Goal: Information Seeking & Learning: Learn about a topic

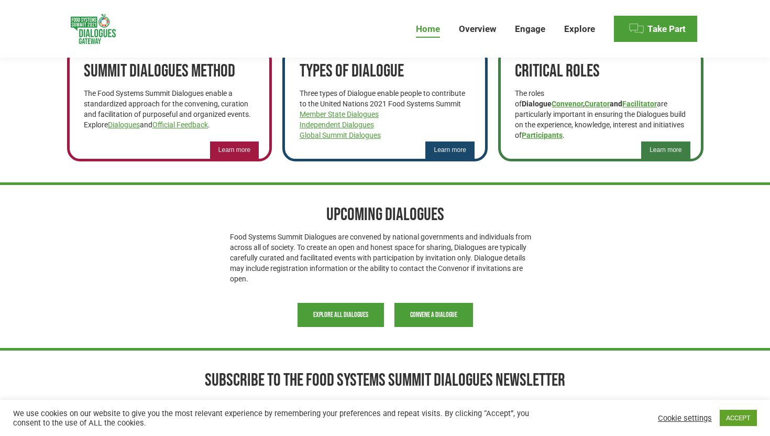
scroll to position [626, 0]
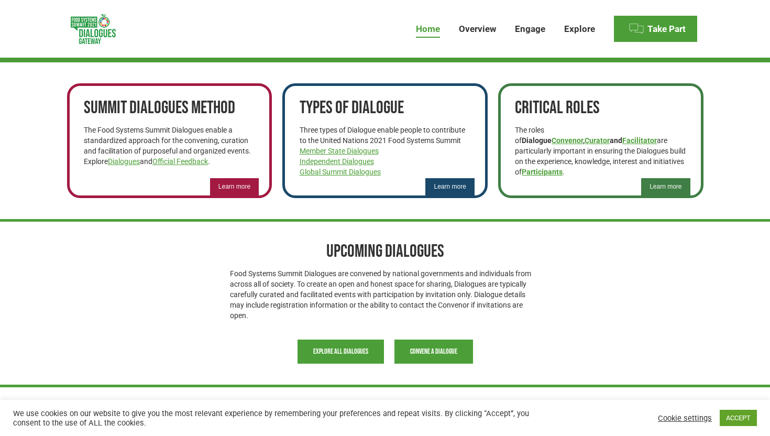
click at [434, 58] on div "c Take Part Zone The Take Part Zone provides a secure space for Dialogue events…" at bounding box center [385, 25] width 636 height 73
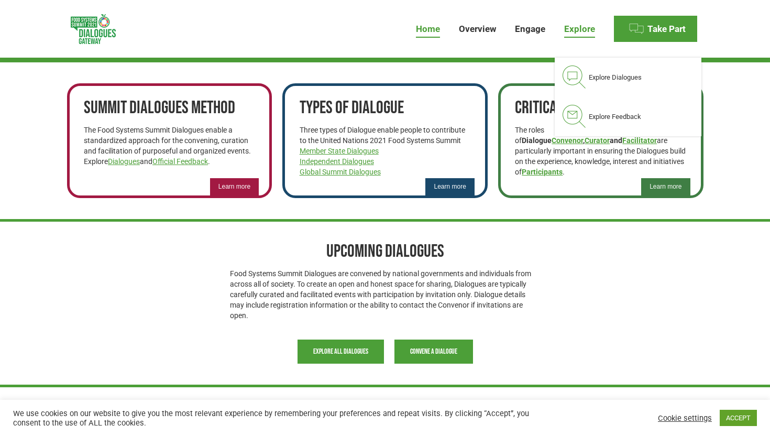
click at [575, 27] on span "Explore" at bounding box center [579, 29] width 31 height 11
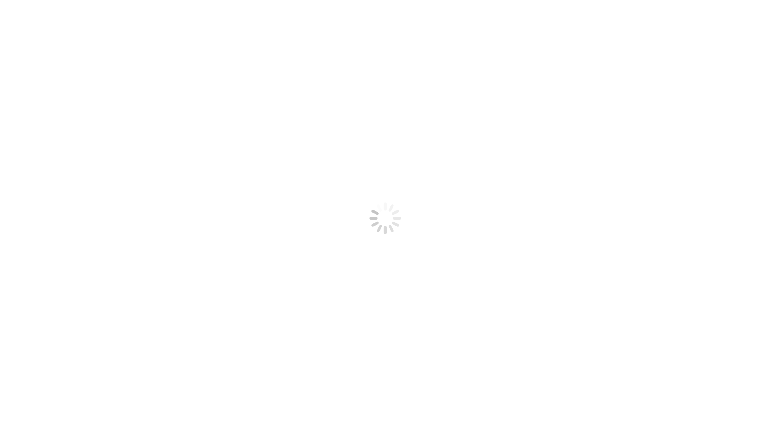
select select
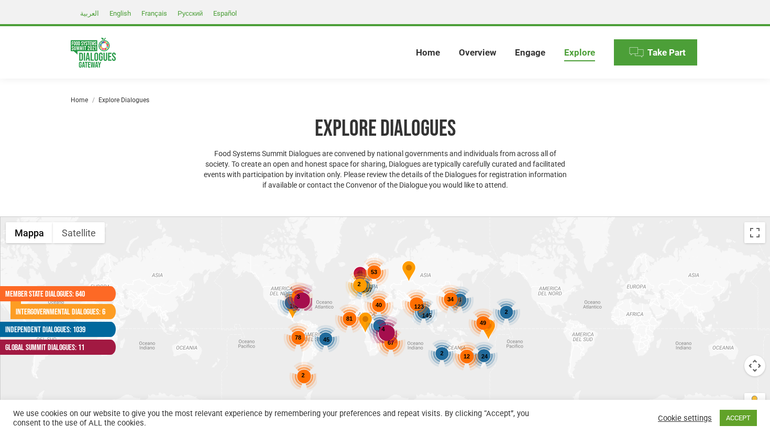
click at [289, 92] on div "You are here: Home Explore Dialogues" at bounding box center [385, 97] width 681 height 36
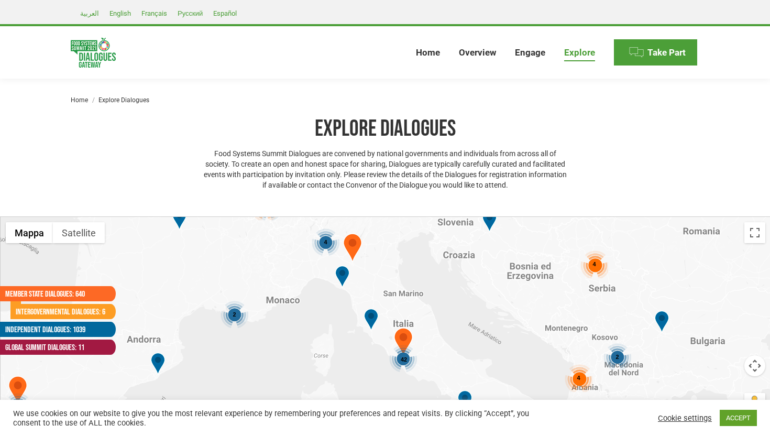
click at [403, 356] on span "42" at bounding box center [404, 359] width 6 height 6
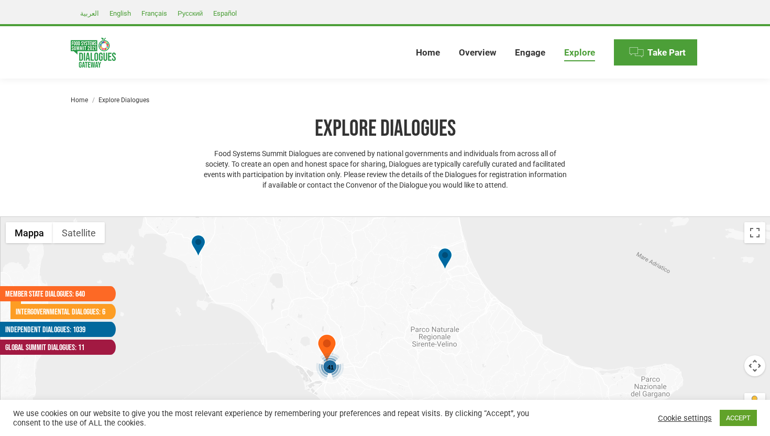
click at [329, 357] on div "41" at bounding box center [330, 367] width 29 height 29
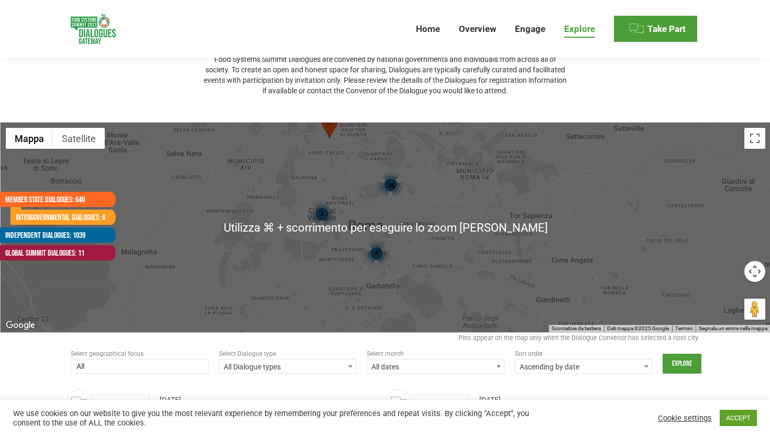
scroll to position [92, 0]
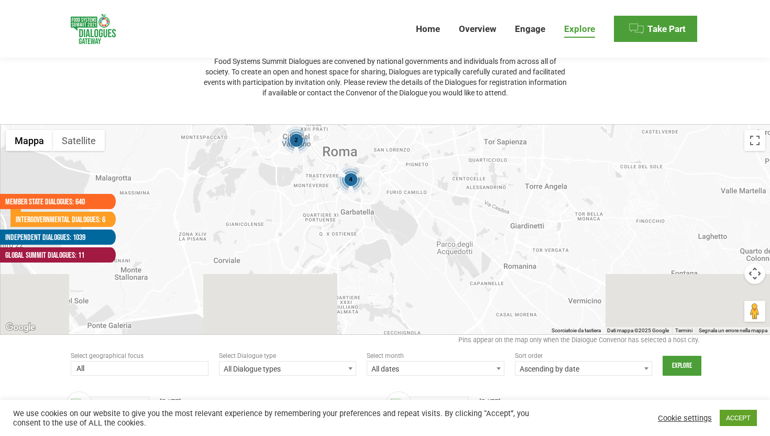
drag, startPoint x: 331, startPoint y: 294, endPoint x: 302, endPoint y: 208, distance: 90.5
click at [302, 208] on div "35 2 4" at bounding box center [386, 230] width 770 height 210
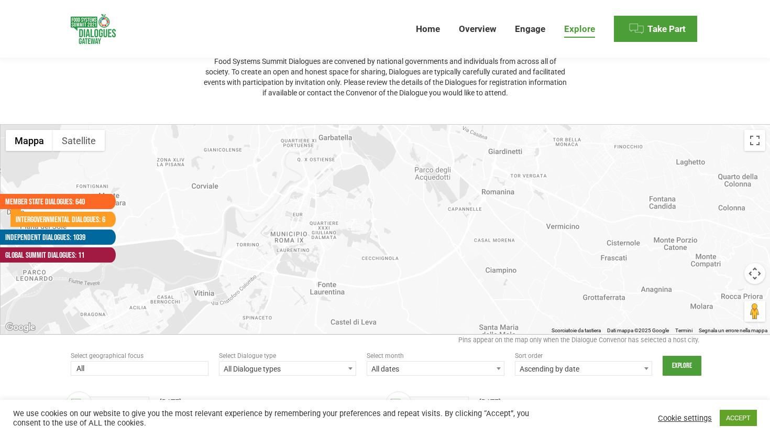
drag, startPoint x: 324, startPoint y: 249, endPoint x: 303, endPoint y: 177, distance: 75.8
click at [303, 177] on div "35 2 4" at bounding box center [386, 230] width 770 height 210
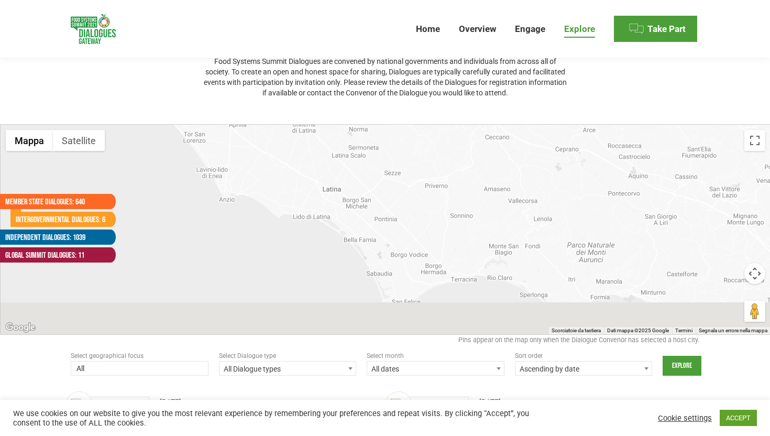
drag, startPoint x: 344, startPoint y: 244, endPoint x: 207, endPoint y: 57, distance: 231.4
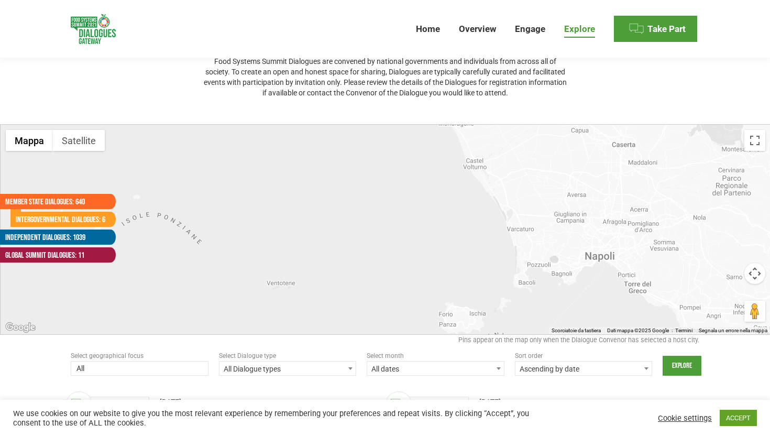
drag, startPoint x: 401, startPoint y: 224, endPoint x: 221, endPoint y: 80, distance: 231.2
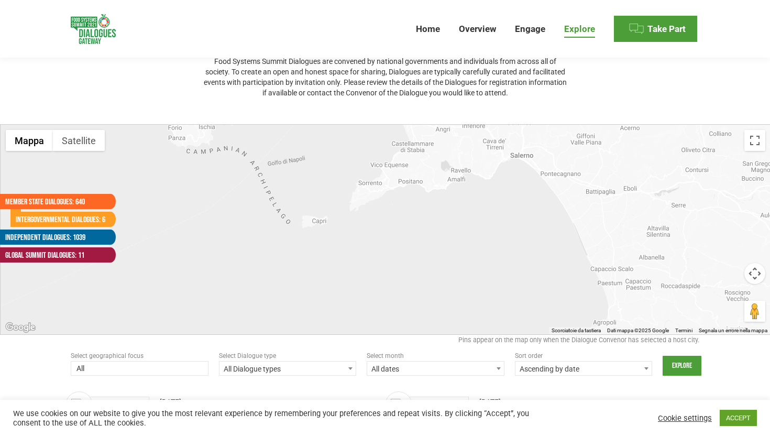
drag, startPoint x: 535, startPoint y: 237, endPoint x: 261, endPoint y: 50, distance: 331.3
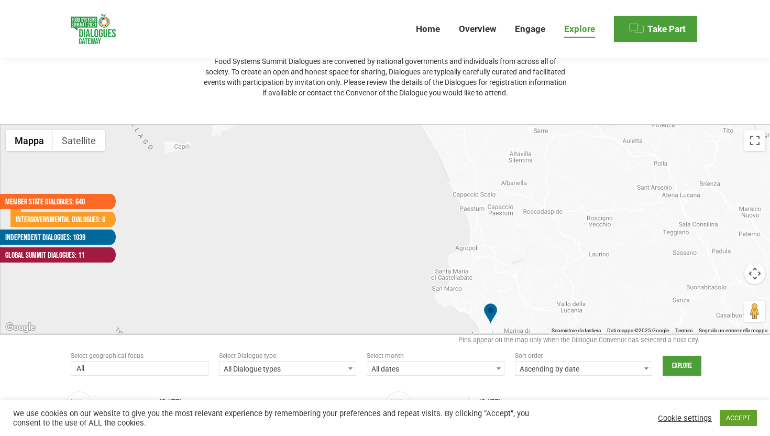
drag, startPoint x: 477, startPoint y: 176, endPoint x: 329, endPoint y: 85, distance: 173.1
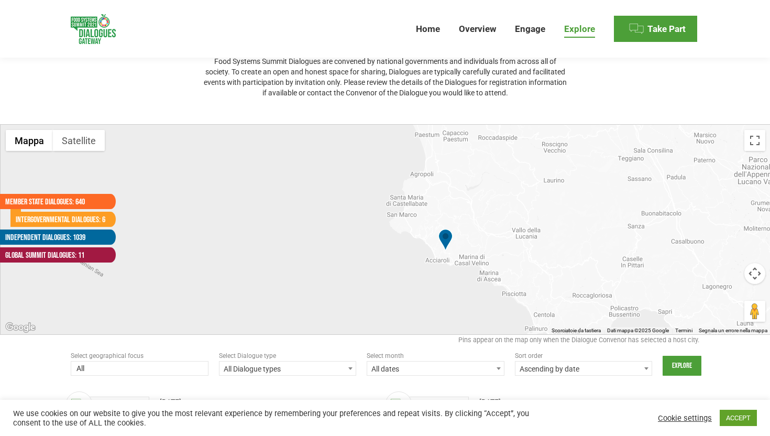
drag, startPoint x: 439, startPoint y: 235, endPoint x: 401, endPoint y: 176, distance: 70.9
click at [401, 176] on div "41" at bounding box center [386, 230] width 770 height 210
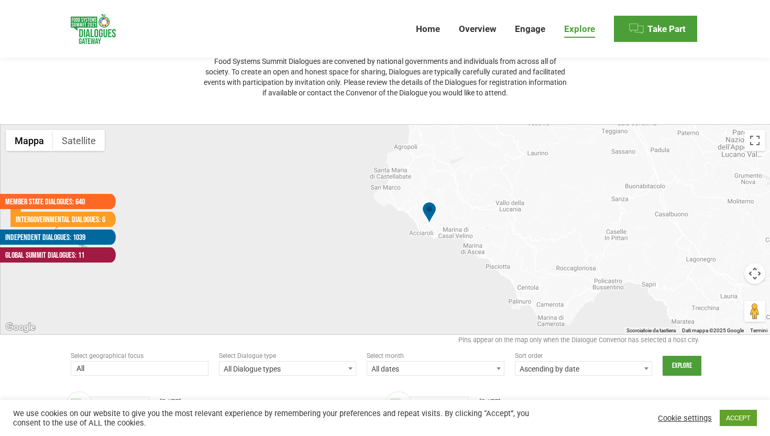
click at [429, 209] on img at bounding box center [429, 214] width 14 height 24
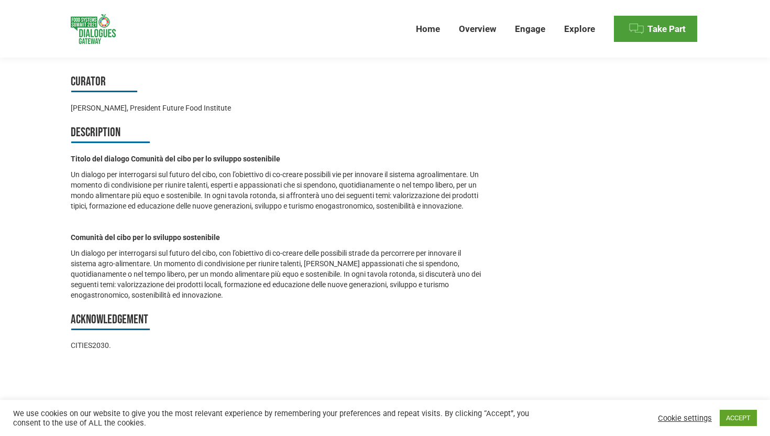
scroll to position [679, 0]
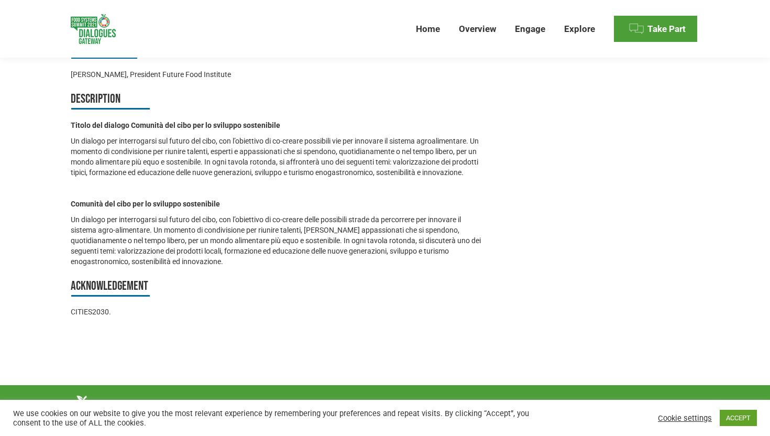
click at [681, 426] on div "Cookie settings ACCEPT" at bounding box center [706, 417] width 102 height 21
click at [681, 420] on link "Cookie settings" at bounding box center [685, 417] width 54 height 9
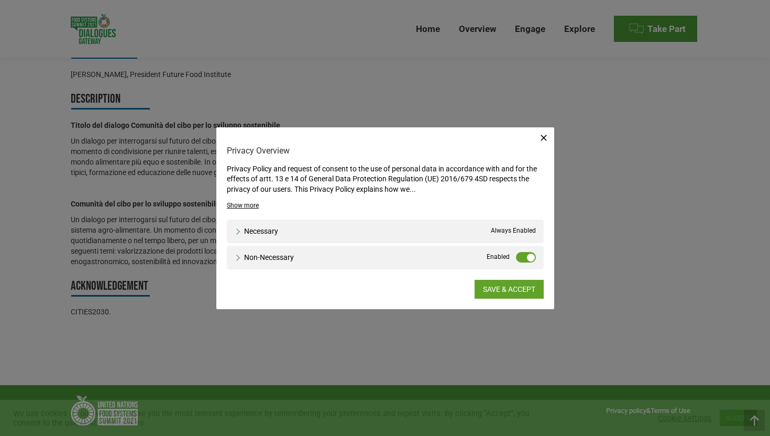
click at [530, 255] on label "Non-necessary" at bounding box center [526, 257] width 20 height 10
click at [0, 0] on input "Non-necessary" at bounding box center [0, 0] width 0 height 0
click at [518, 289] on link "SAVE & ACCEPT" at bounding box center [509, 289] width 69 height 19
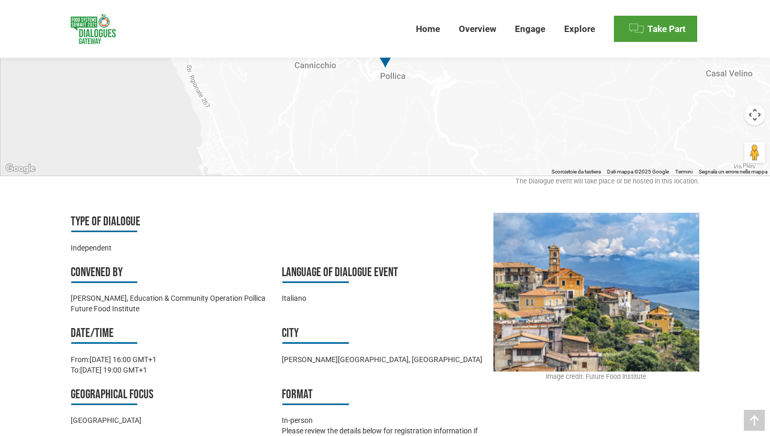
scroll to position [181, 0]
